Goal: Information Seeking & Learning: Learn about a topic

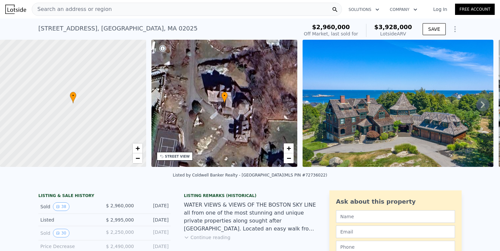
scroll to position [94, 0]
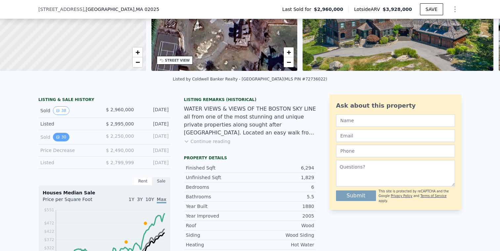
click at [62, 137] on button "30" at bounding box center [61, 137] width 16 height 9
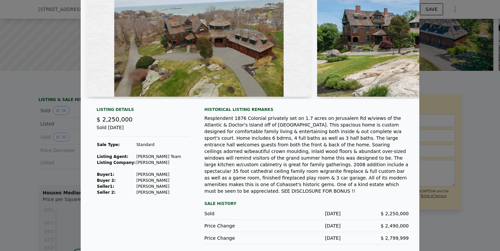
scroll to position [54, 0]
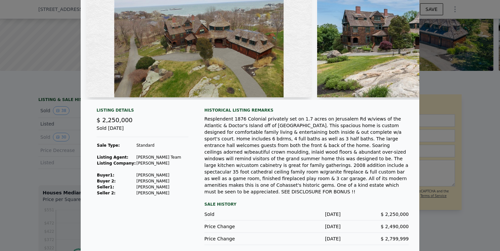
click at [312, 141] on div "Resplendent 1876 Colonial privately set on 1.7 acres on Jerusalem Rd w/views of…" at bounding box center [307, 155] width 205 height 79
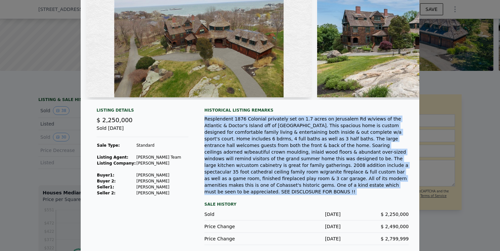
click at [312, 141] on div "Resplendent 1876 Colonial privately set on 1.7 acres on Jerusalem Rd w/views of…" at bounding box center [307, 155] width 205 height 79
click at [288, 145] on div "Resplendent 1876 Colonial privately set on 1.7 acres on Jerusalem Rd w/views of…" at bounding box center [307, 155] width 205 height 79
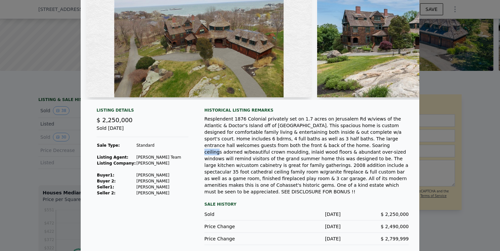
click at [288, 145] on div "Resplendent 1876 Colonial privately set on 1.7 acres on Jerusalem Rd w/views of…" at bounding box center [307, 155] width 205 height 79
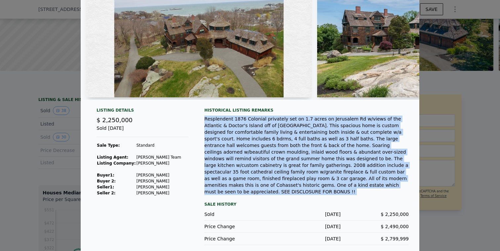
click at [288, 145] on div "Resplendent 1876 Colonial privately set on 1.7 acres on Jerusalem Rd w/views of…" at bounding box center [307, 155] width 205 height 79
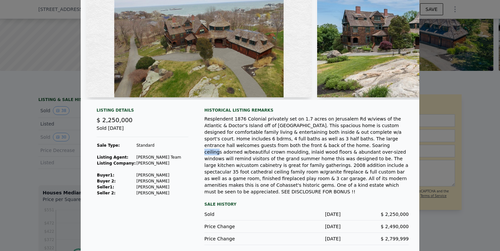
click at [288, 145] on div "Resplendent 1876 Colonial privately set on 1.7 acres on Jerusalem Rd w/views of…" at bounding box center [307, 155] width 205 height 79
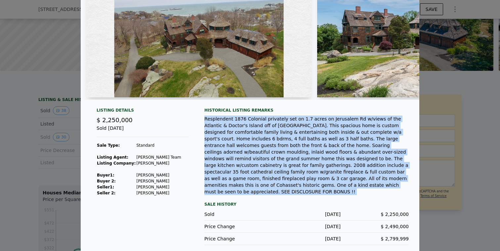
click at [288, 145] on div "Resplendent 1876 Colonial privately set on 1.7 acres on Jerusalem Rd w/views of…" at bounding box center [307, 155] width 205 height 79
click at [303, 160] on div "Resplendent 1876 Colonial privately set on 1.7 acres on Jerusalem Rd w/views of…" at bounding box center [307, 155] width 205 height 79
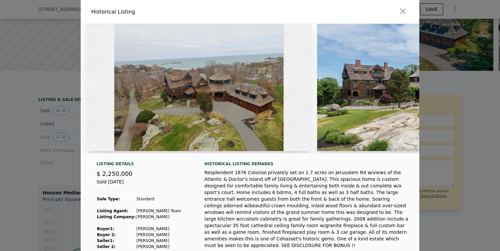
scroll to position [0, 0]
click at [238, 95] on img at bounding box center [199, 87] width 226 height 127
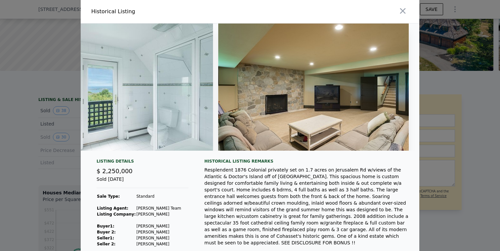
scroll to position [0, 5472]
click at [403, 11] on icon "button" at bounding box center [403, 11] width 6 height 6
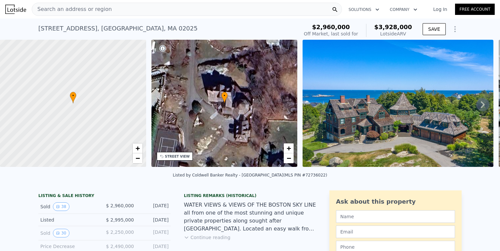
scroll to position [0, 0]
